Goal: Task Accomplishment & Management: Use online tool/utility

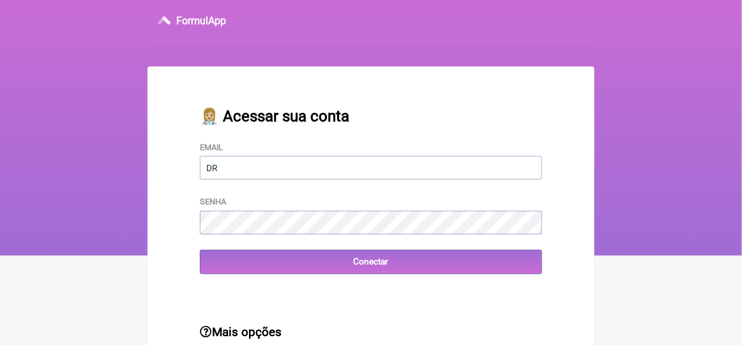
type input "[EMAIL_ADDRESS][DOMAIN_NAME]"
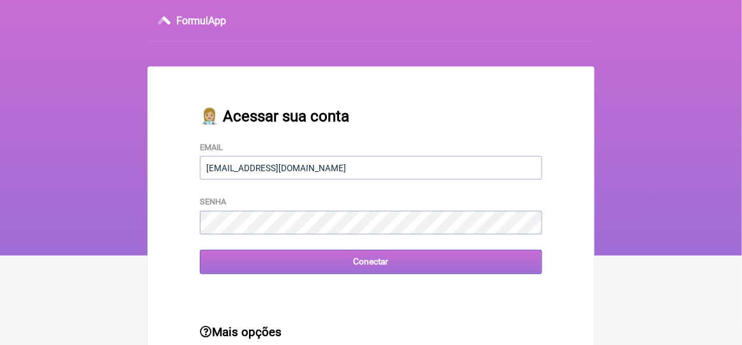
click at [234, 265] on input "Conectar" at bounding box center [371, 262] width 342 height 24
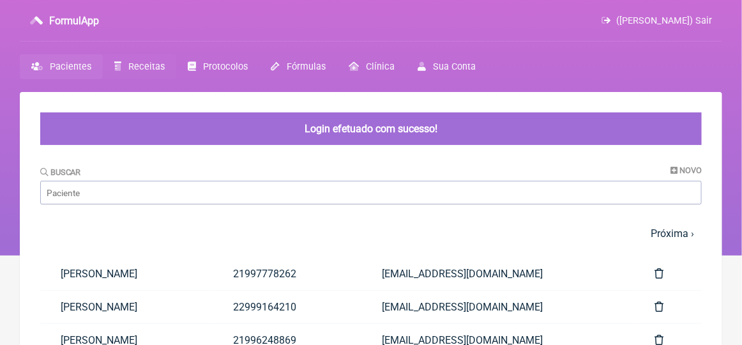
click at [134, 68] on span "Receitas" at bounding box center [146, 66] width 36 height 11
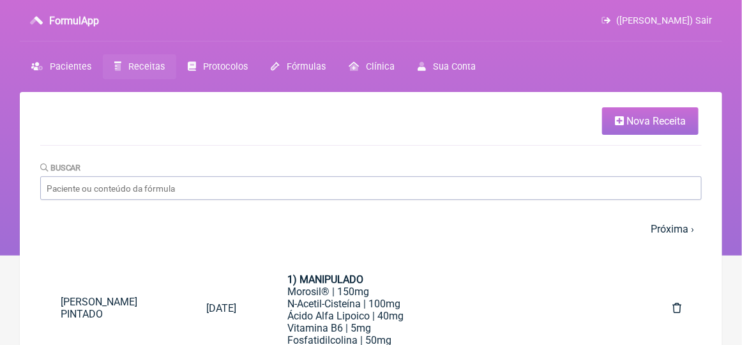
click at [632, 123] on span "Nova Receita" at bounding box center [655, 121] width 59 height 12
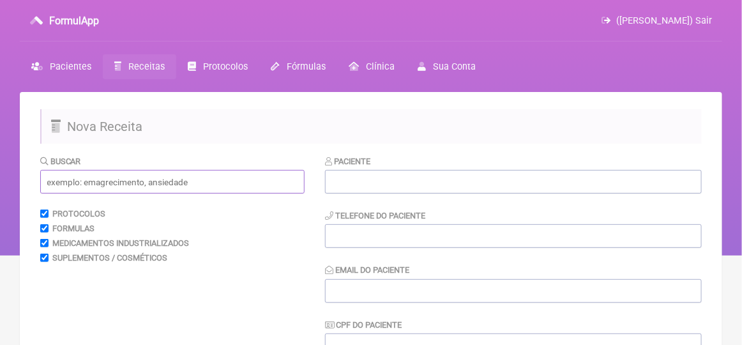
click at [98, 185] on input "text" at bounding box center [172, 182] width 264 height 24
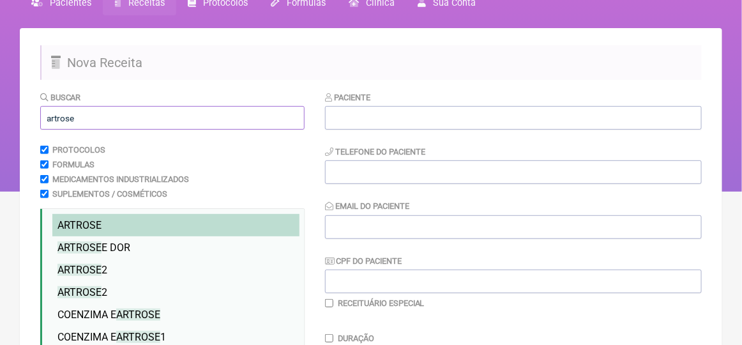
scroll to position [191, 0]
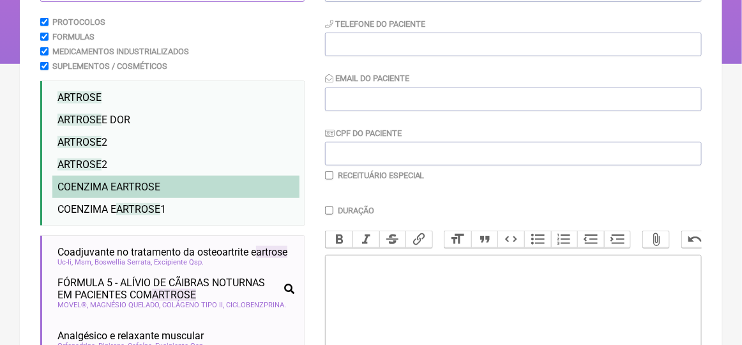
type input "artrose"
click at [156, 187] on span "ARTROSE" at bounding box center [138, 187] width 44 height 12
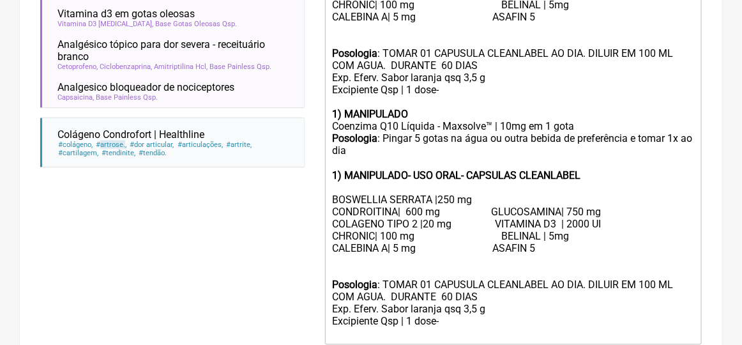
scroll to position [638, 0]
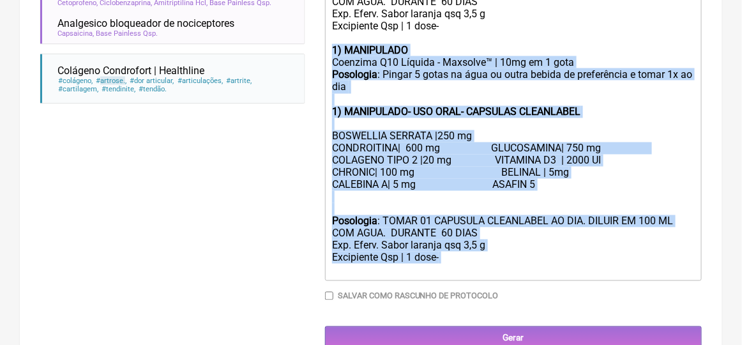
drag, startPoint x: 331, startPoint y: 64, endPoint x: 415, endPoint y: 280, distance: 231.6
click at [415, 280] on trix-editor "1) MANIPULADO Coenzima Q10 Líquida - Maxsolve™ | 10mg em 1 gota Posologia : Pin…" at bounding box center [513, 44] width 376 height 473
type trix-editor "<div><strong>1) MANIPULADO</strong></div><div>Coenzima Q10 Líquida - Maxsolve™ …"
copy trix-editor "1) MANIPULADO Coenzima Q10 Líquida - Maxsolve™ | 10mg em 1 gota Posologia : Pin…"
